Goal: Information Seeking & Learning: Learn about a topic

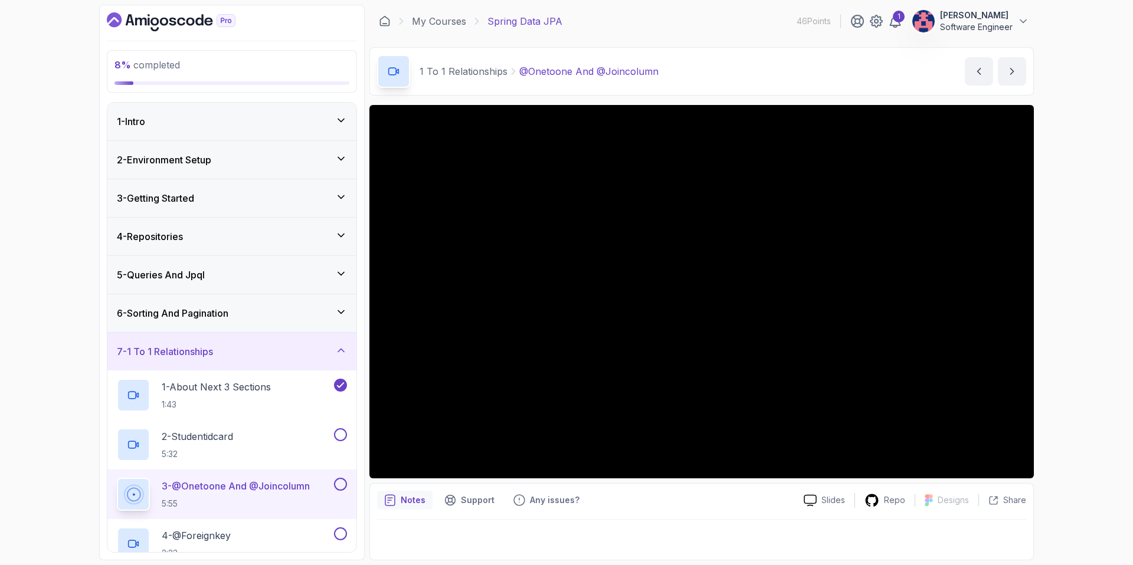
scroll to position [218, 0]
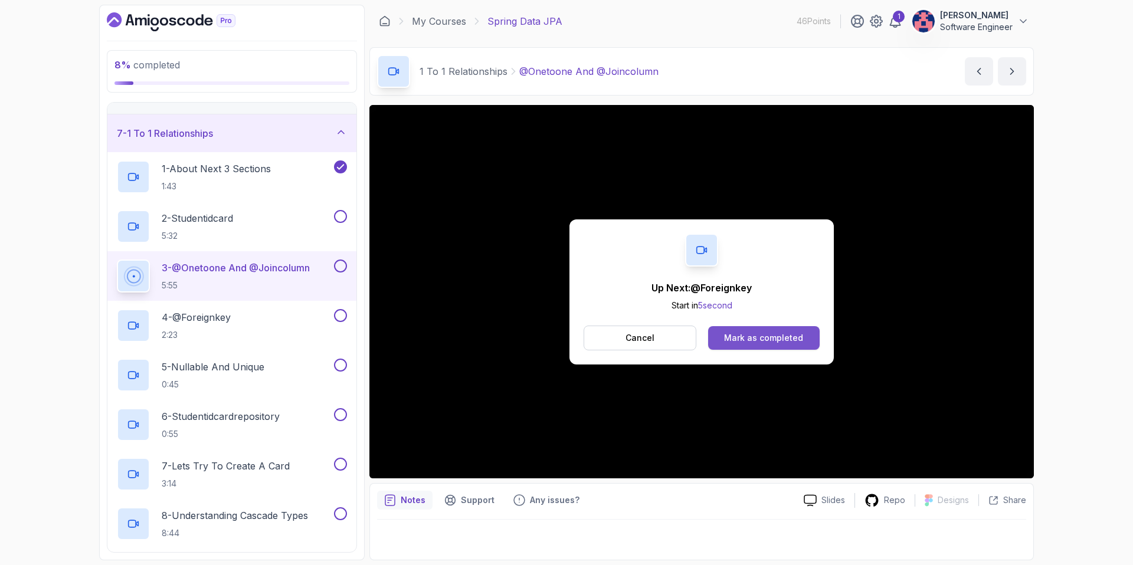
click at [767, 333] on div "Mark as completed" at bounding box center [763, 338] width 79 height 12
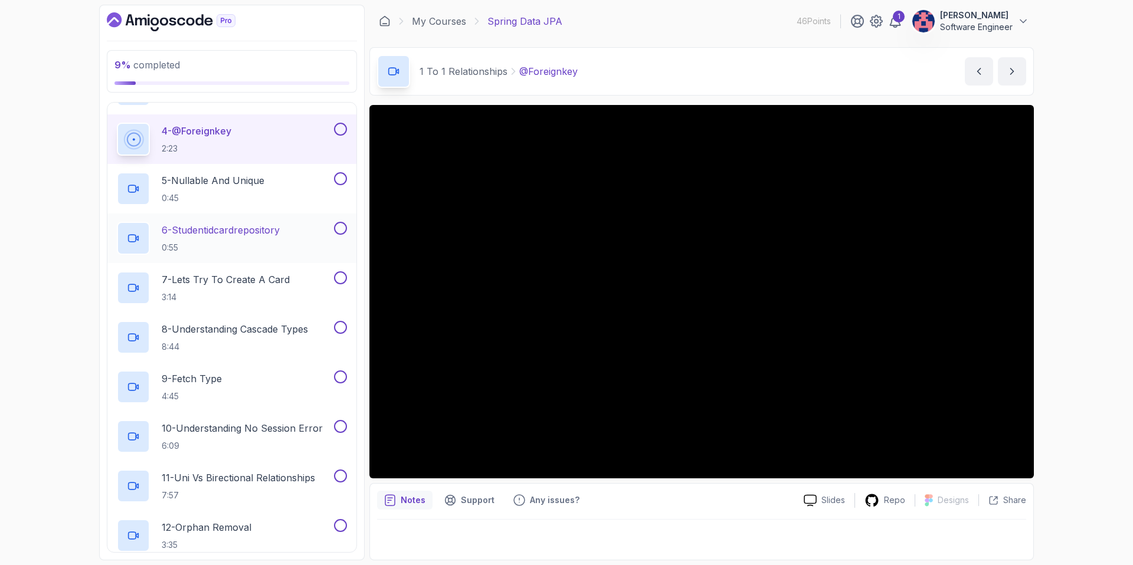
scroll to position [405, 0]
click at [273, 335] on p "8 - Understanding Cascade Types" at bounding box center [235, 329] width 146 height 14
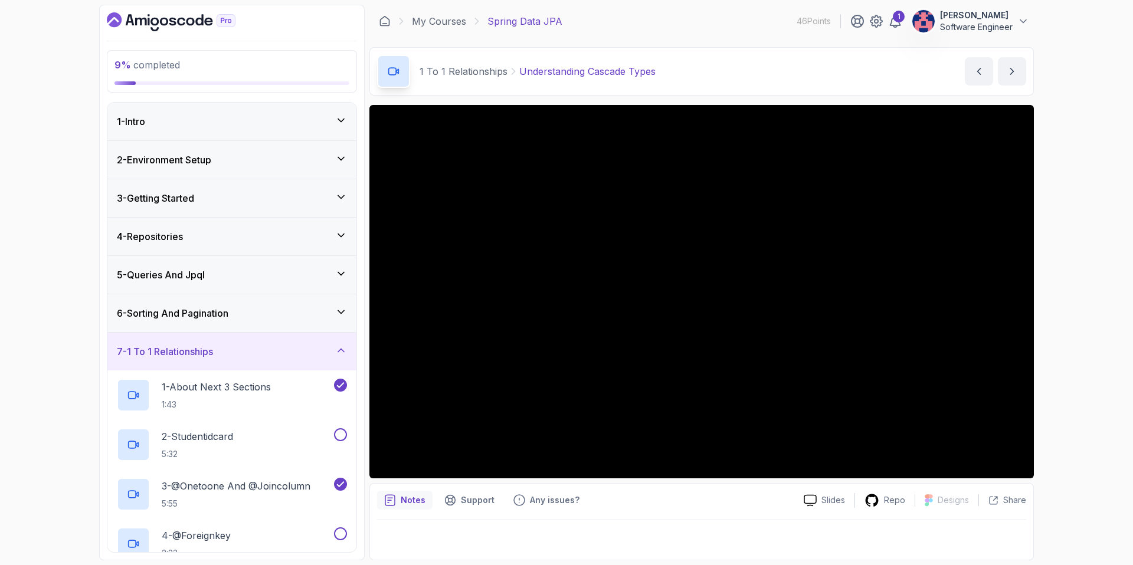
click at [166, 324] on div "6 - Sorting And Pagination" at bounding box center [231, 313] width 249 height 38
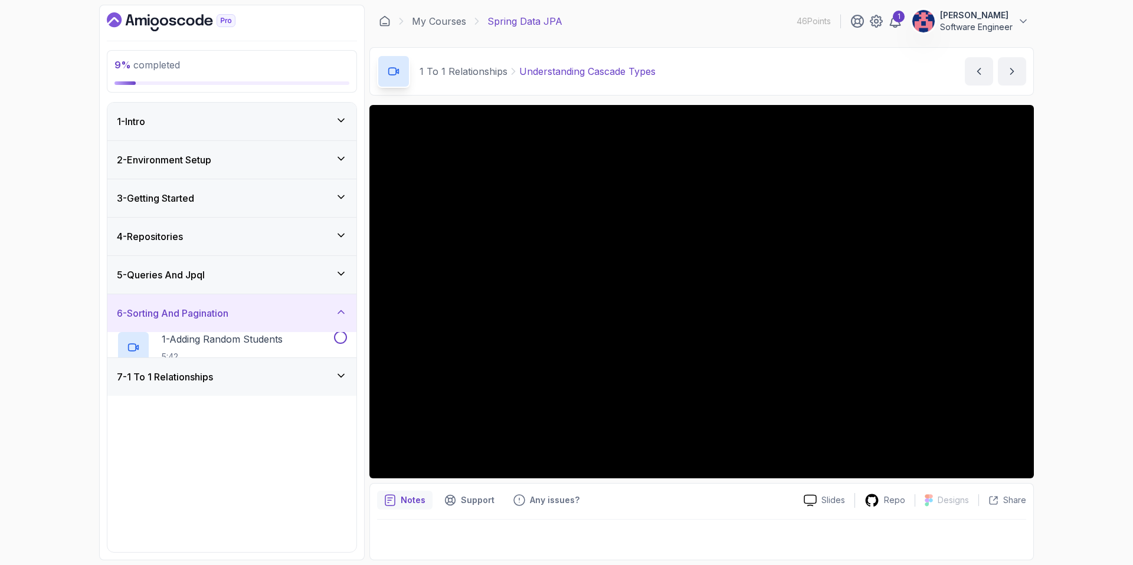
click at [166, 324] on div "6 - Sorting And Pagination" at bounding box center [231, 313] width 249 height 38
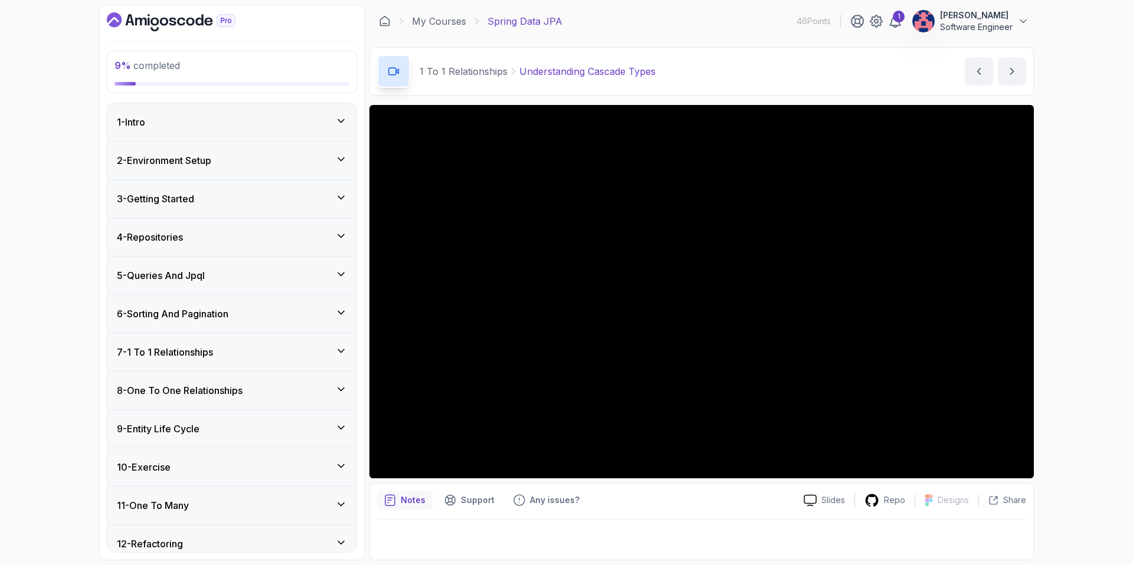
click at [166, 324] on div "6 - Sorting And Pagination" at bounding box center [231, 314] width 249 height 38
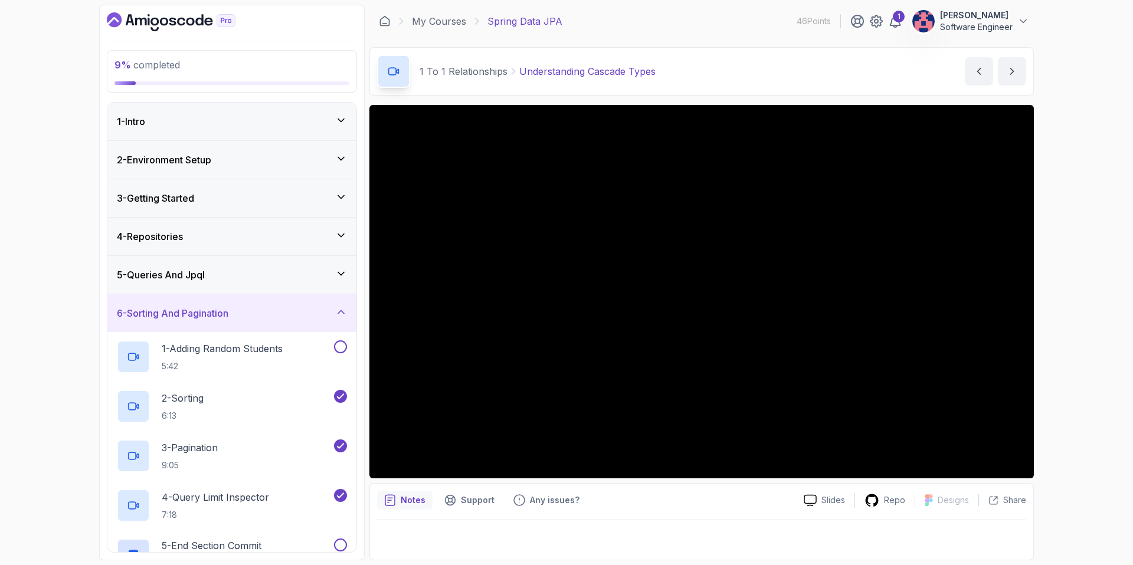
click at [221, 320] on h3 "6 - Sorting And Pagination" at bounding box center [173, 313] width 112 height 14
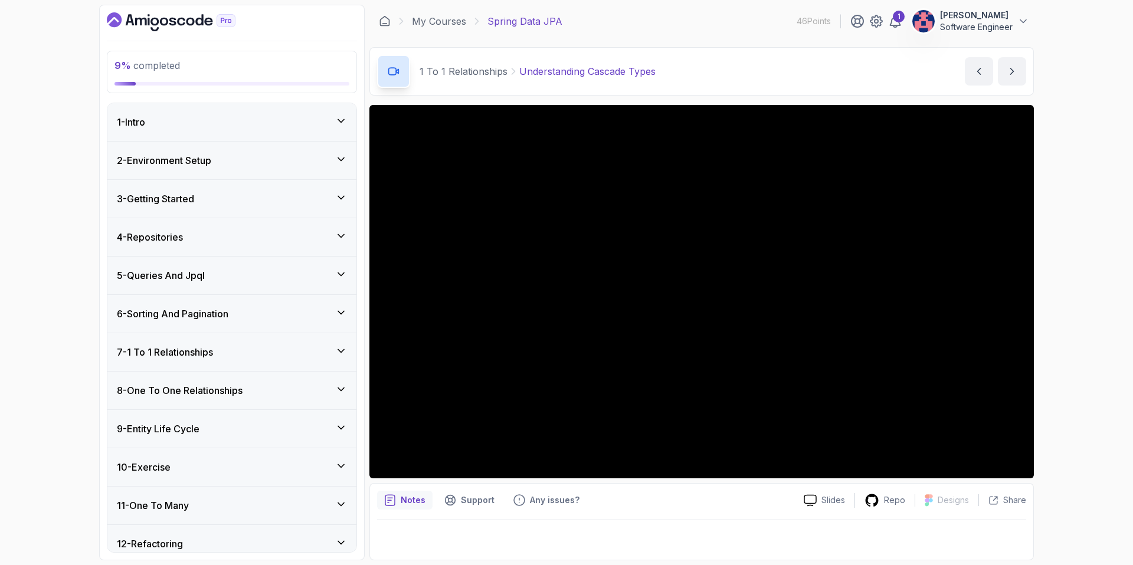
click at [229, 353] on div "7 - 1 To 1 Relationships" at bounding box center [232, 352] width 230 height 14
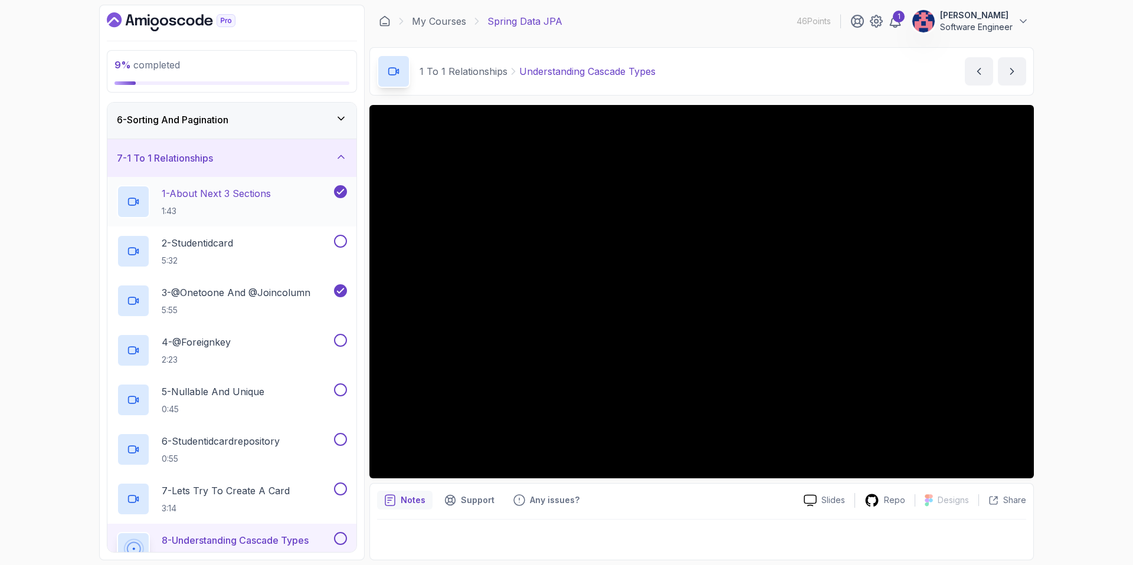
scroll to position [197, 0]
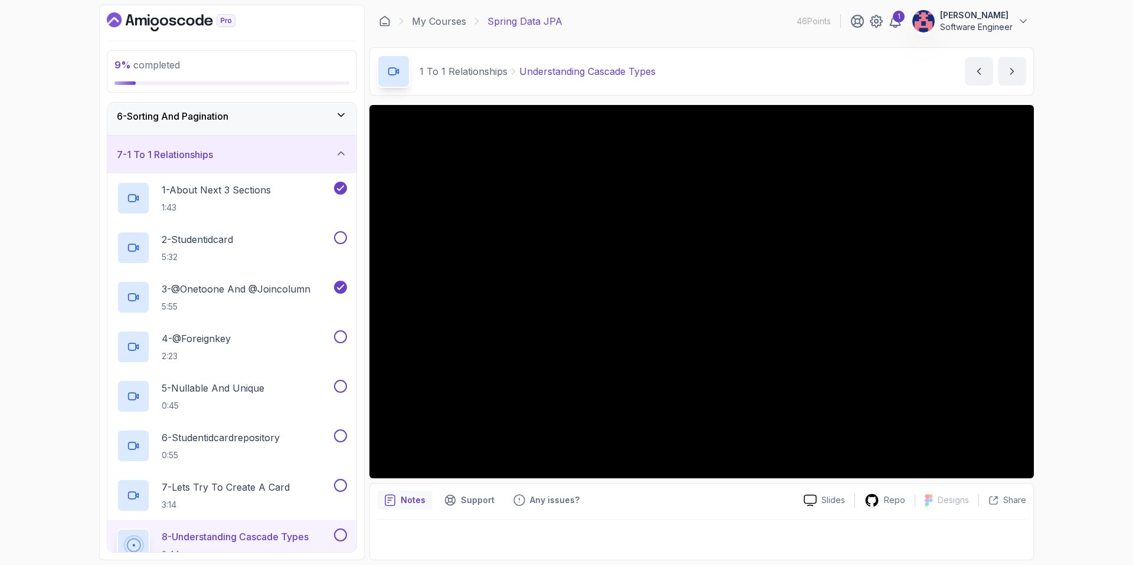
click at [1072, 397] on div "9 % completed 1 - Intro 2 - Environment Setup 3 - Getting Started 4 - Repositor…" at bounding box center [566, 282] width 1133 height 565
click at [1068, 347] on div "9 % completed 1 - Intro 2 - Environment Setup 3 - Getting Started 4 - Repositor…" at bounding box center [566, 282] width 1133 height 565
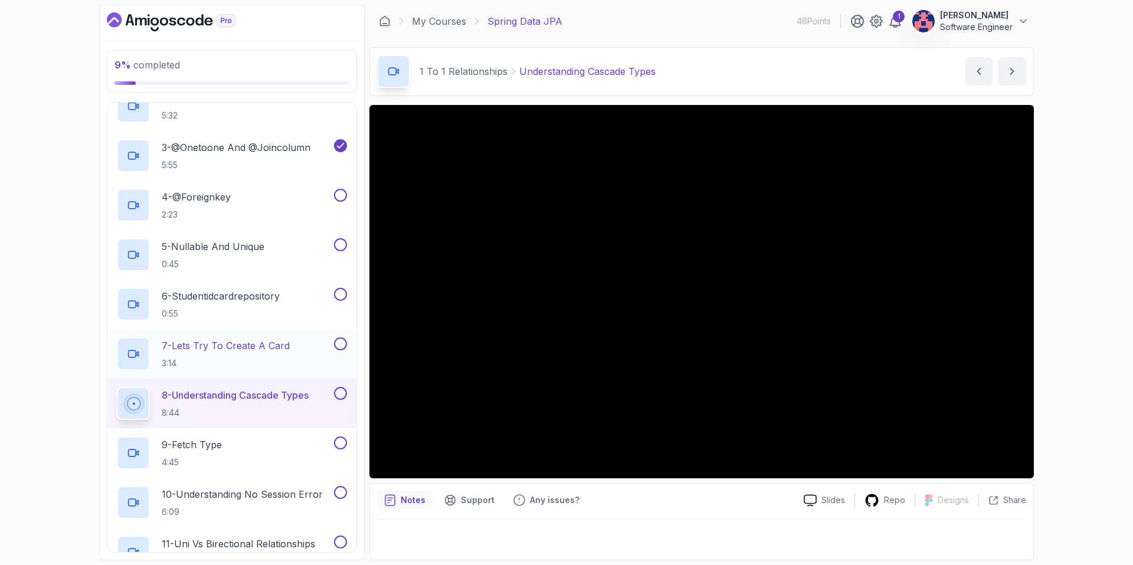
scroll to position [346, 0]
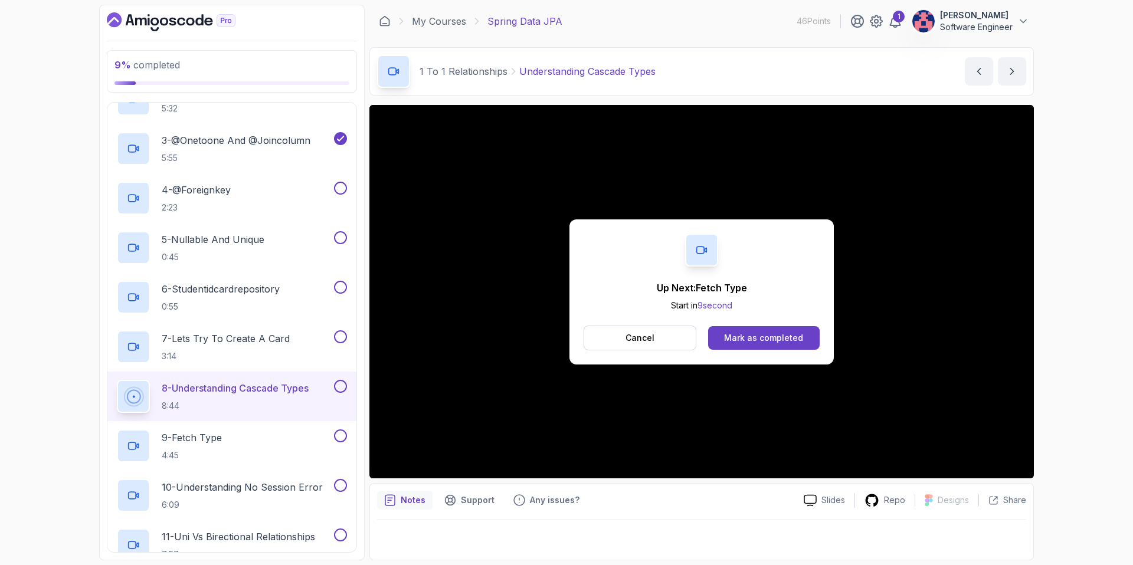
click at [342, 385] on button at bounding box center [340, 386] width 13 height 13
click at [217, 438] on p "9 - Fetch Type" at bounding box center [192, 438] width 60 height 14
